Goal: Task Accomplishment & Management: Manage account settings

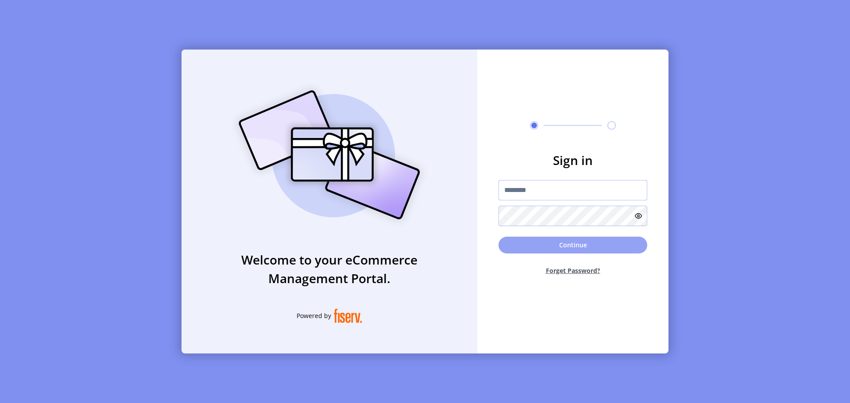
type input "**********"
click at [582, 249] on button "Continue" at bounding box center [573, 245] width 149 height 17
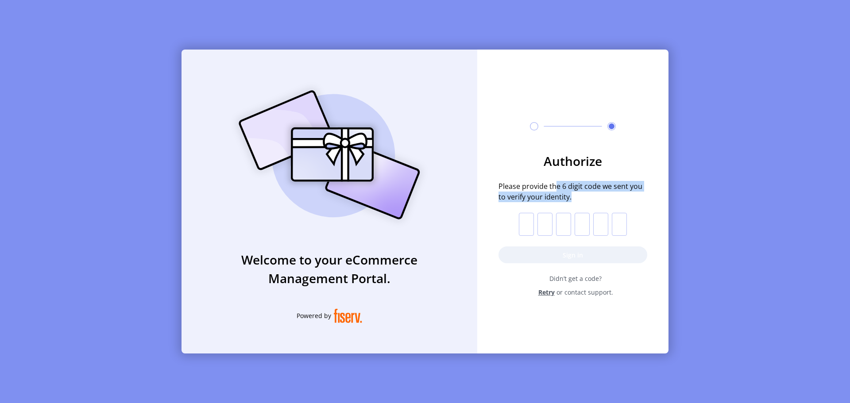
drag, startPoint x: 556, startPoint y: 191, endPoint x: 584, endPoint y: 193, distance: 27.5
click at [584, 193] on span "Please provide the 6 digit code we sent you to verify your identity." at bounding box center [573, 191] width 149 height 21
click at [560, 320] on div "Authorize Please provide the 6 digit code we sent you to verify your identity. …" at bounding box center [572, 191] width 191 height 283
click at [523, 227] on input "text" at bounding box center [526, 224] width 15 height 23
type input "*"
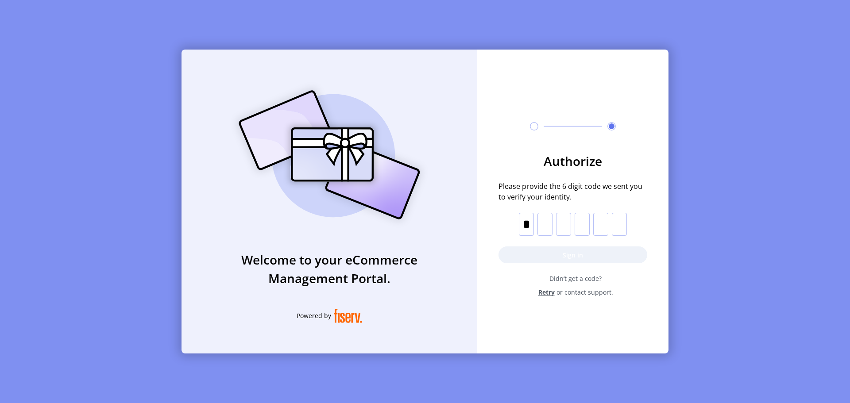
type input "*"
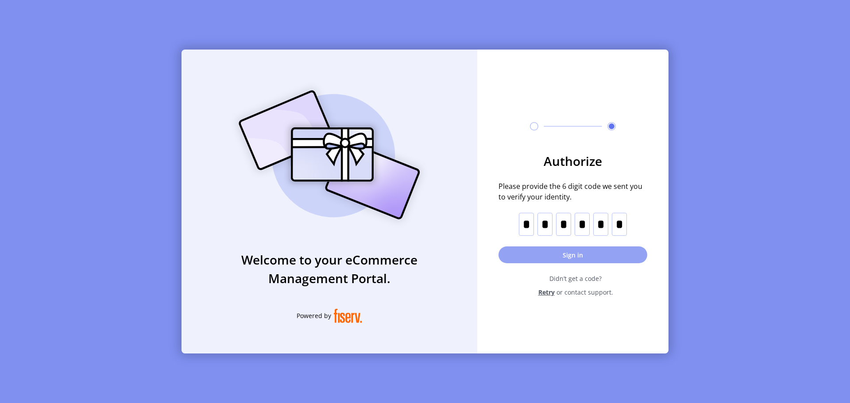
type input "*"
click at [569, 253] on button "Sign in" at bounding box center [573, 255] width 149 height 17
click at [373, 28] on div "Welcome to your eCommerce Management Portal. Powered by Authorize Please provid…" at bounding box center [425, 201] width 850 height 403
click at [592, 360] on div "Welcome to your eCommerce Management Portal. Powered by Authorize Please provid…" at bounding box center [425, 201] width 850 height 403
